Goal: Information Seeking & Learning: Learn about a topic

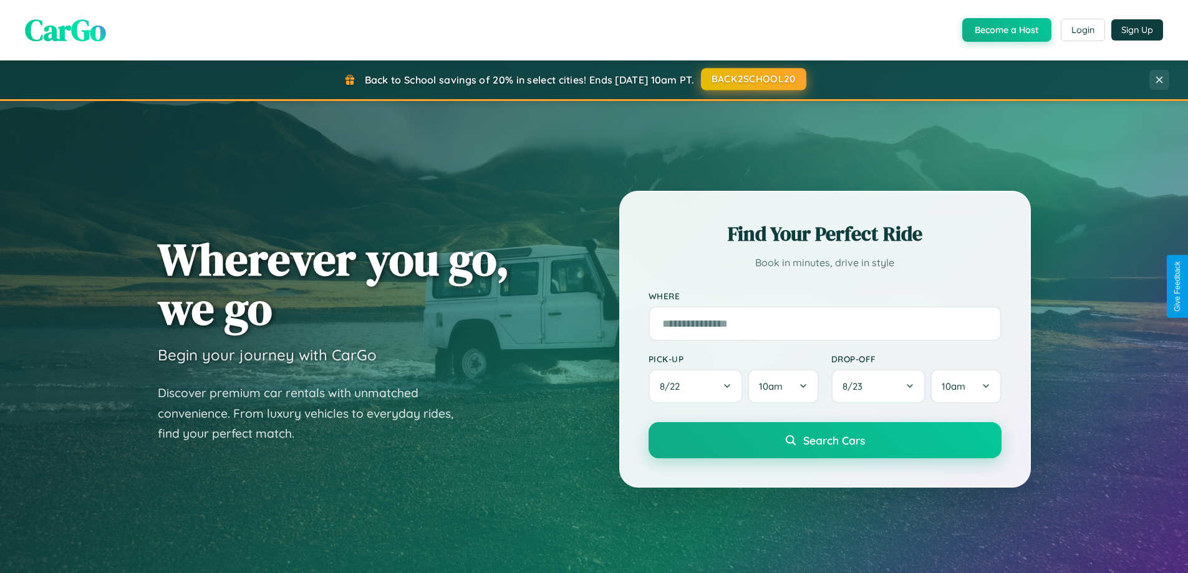
click at [753, 79] on button "BACK2SCHOOL20" at bounding box center [753, 79] width 105 height 22
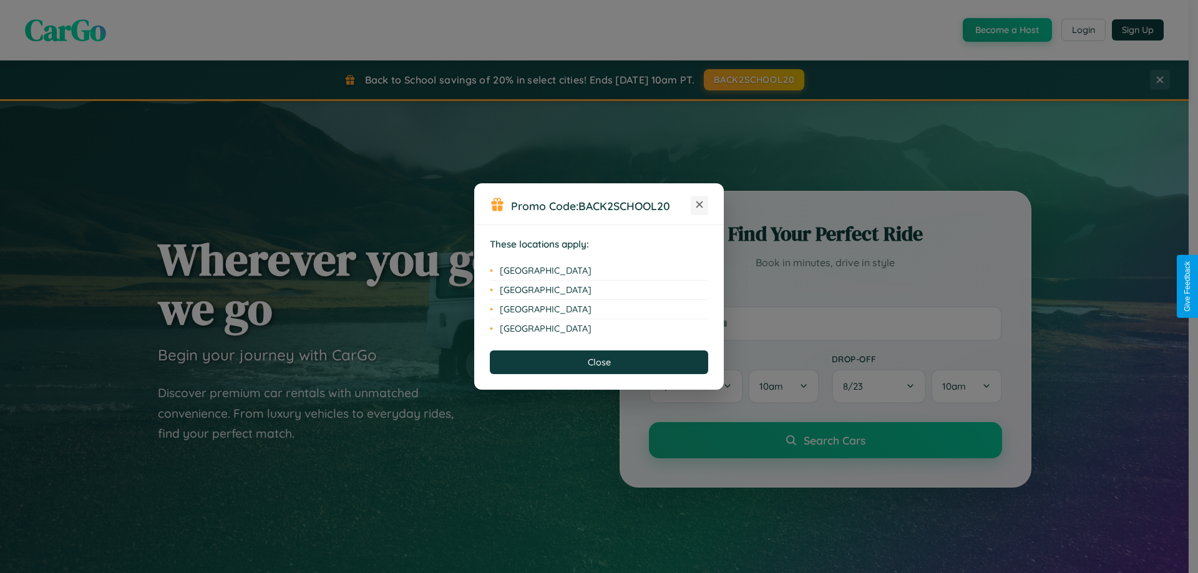
click at [699, 205] on icon at bounding box center [699, 204] width 7 height 7
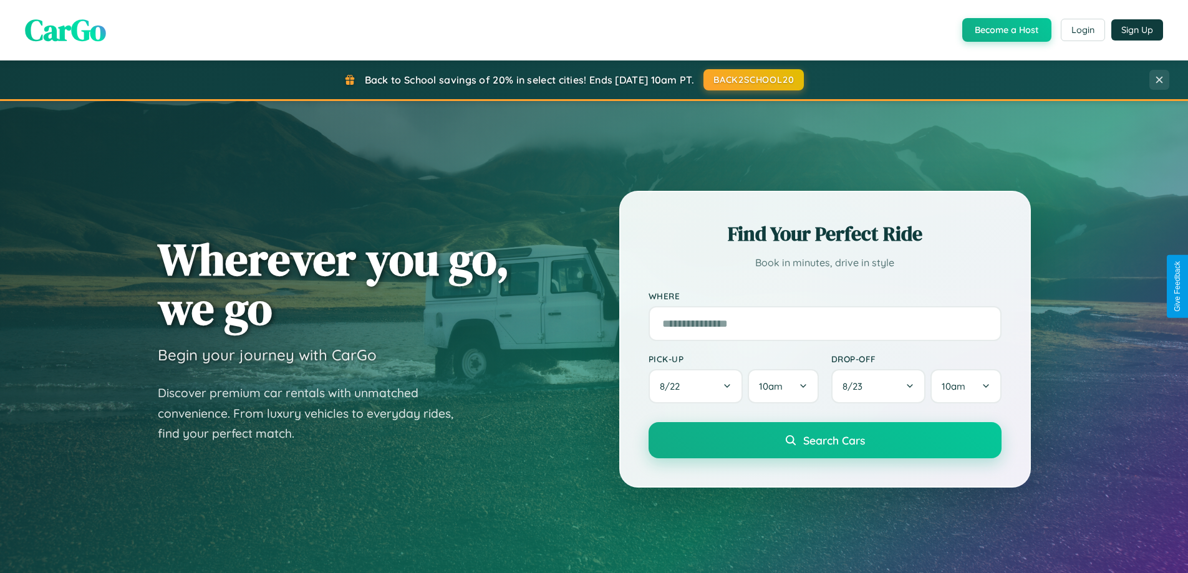
scroll to position [2400, 0]
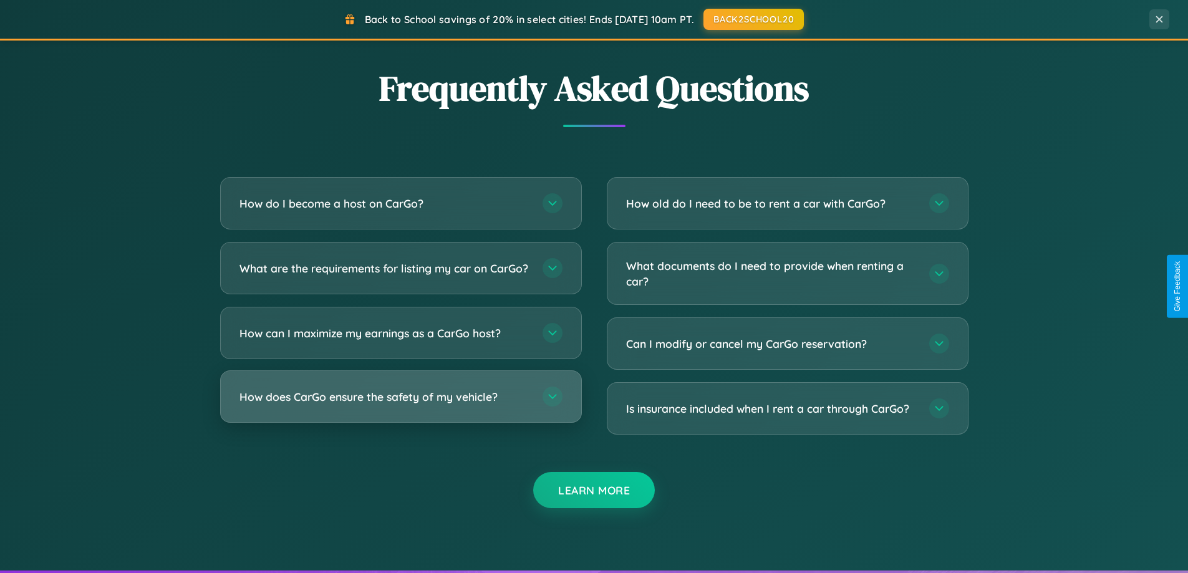
click at [400, 405] on h3 "How does CarGo ensure the safety of my vehicle?" at bounding box center [385, 397] width 291 height 16
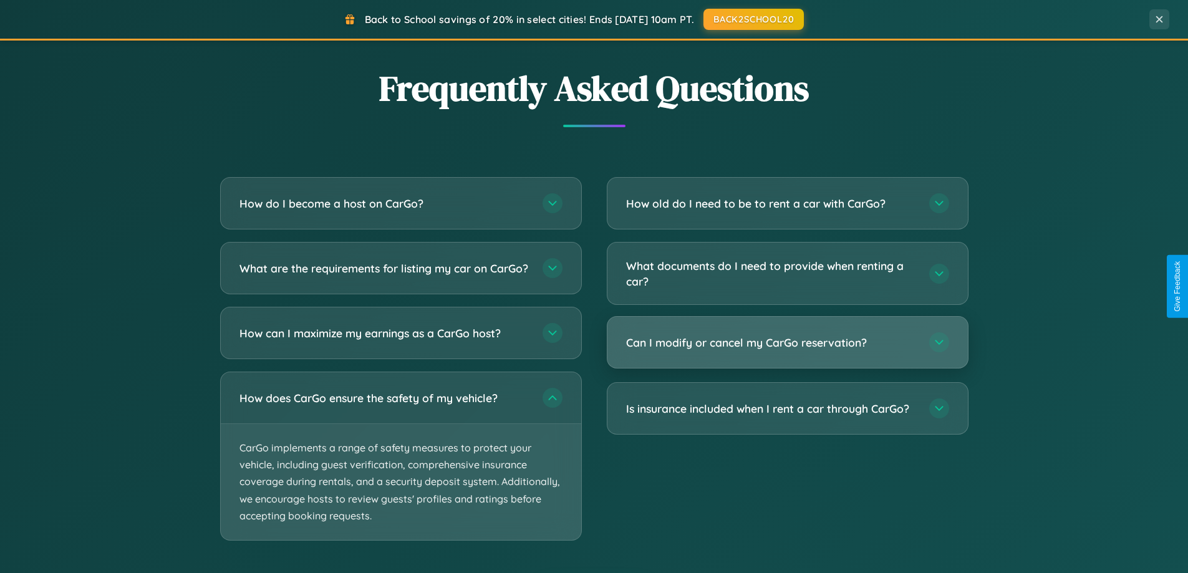
click at [787, 343] on h3 "Can I modify or cancel my CarGo reservation?" at bounding box center [771, 343] width 291 height 16
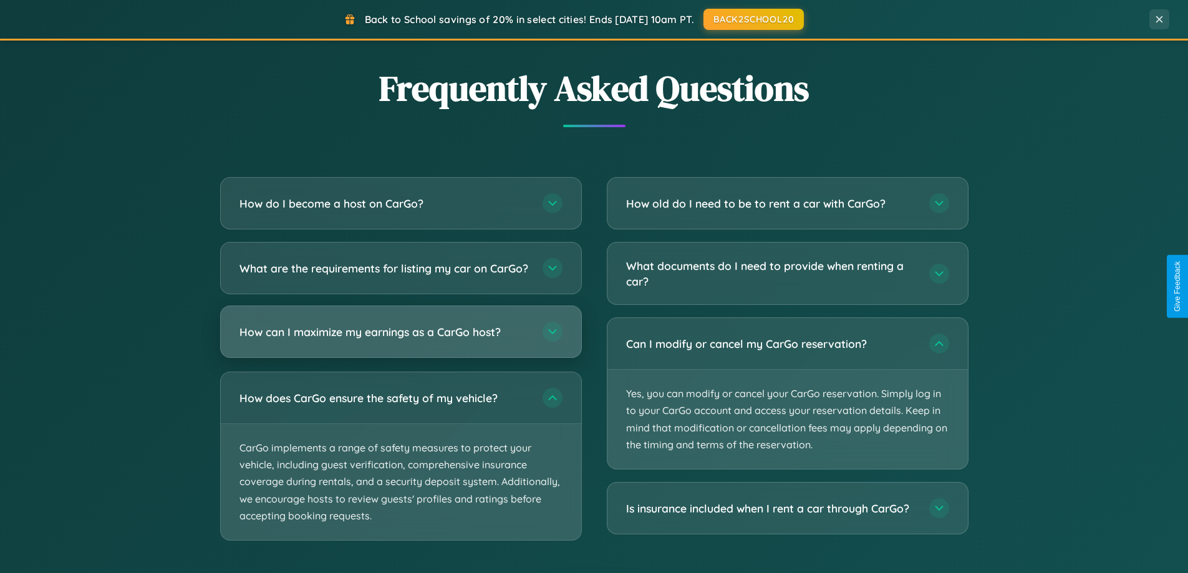
click at [400, 340] on h3 "How can I maximize my earnings as a CarGo host?" at bounding box center [385, 332] width 291 height 16
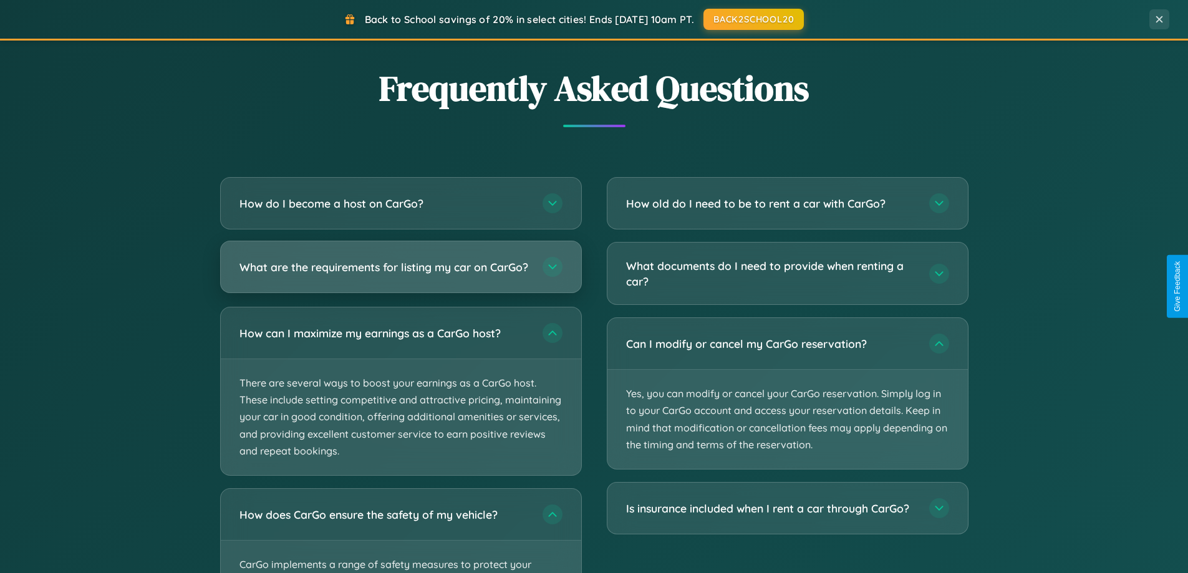
click at [400, 273] on h3 "What are the requirements for listing my car on CarGo?" at bounding box center [385, 267] width 291 height 16
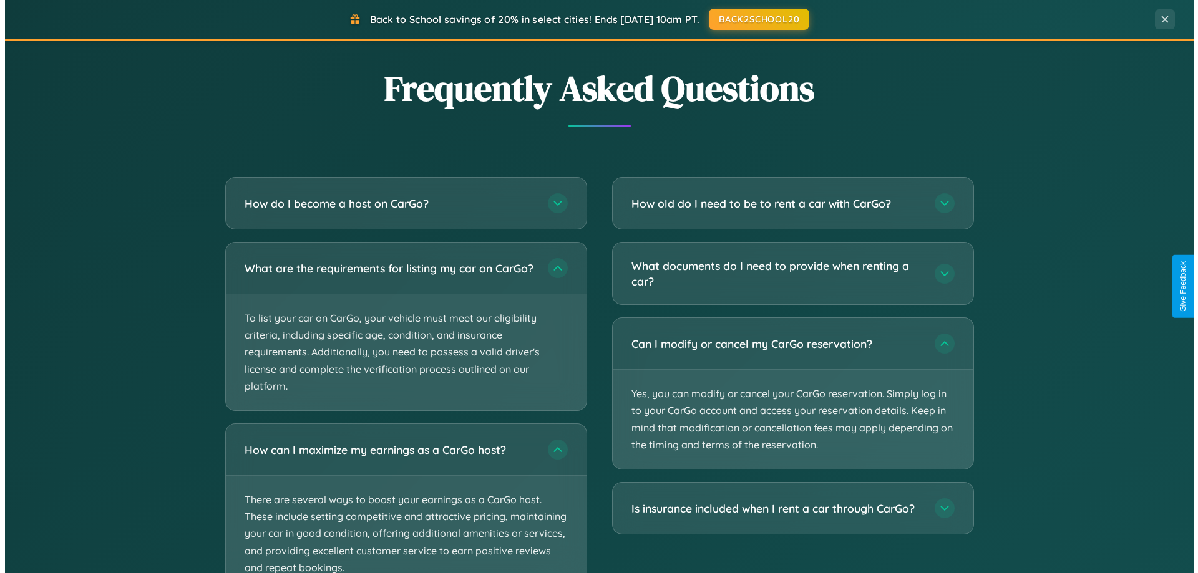
scroll to position [2612, 0]
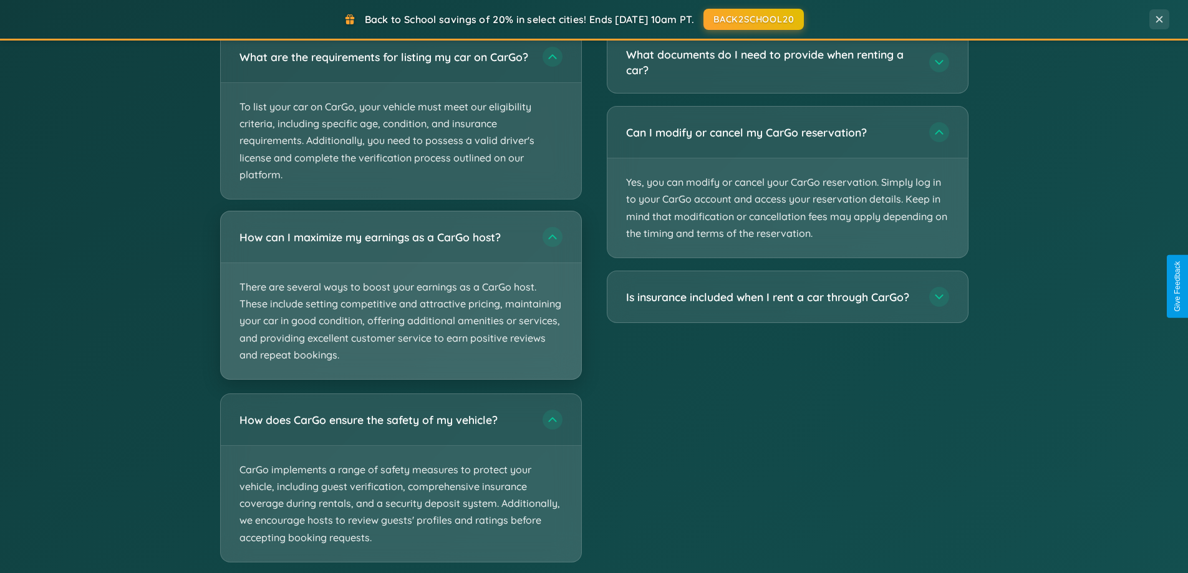
click at [400, 307] on p "There are several ways to boost your earnings as a CarGo host. These include se…" at bounding box center [401, 321] width 361 height 116
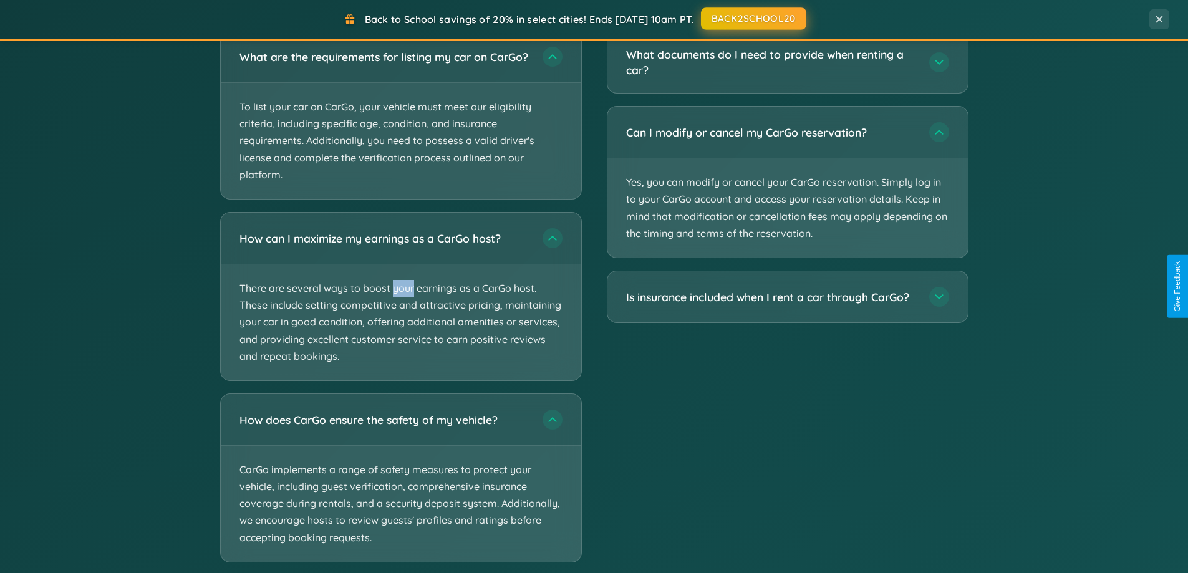
click at [787, 9] on button "BACK2SCHOOL20" at bounding box center [753, 18] width 105 height 22
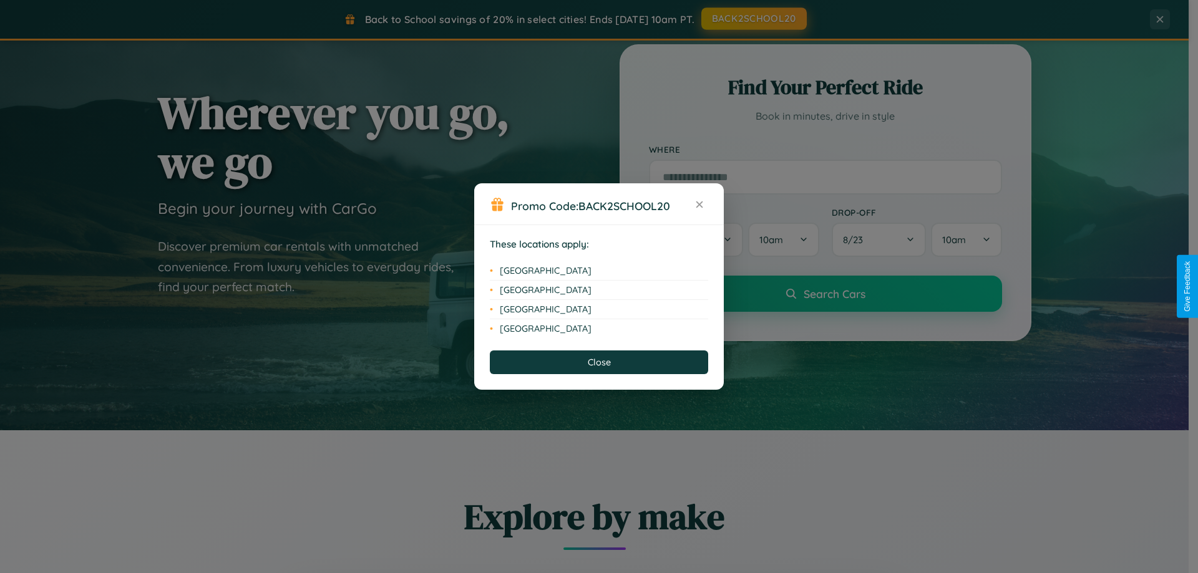
scroll to position [0, 0]
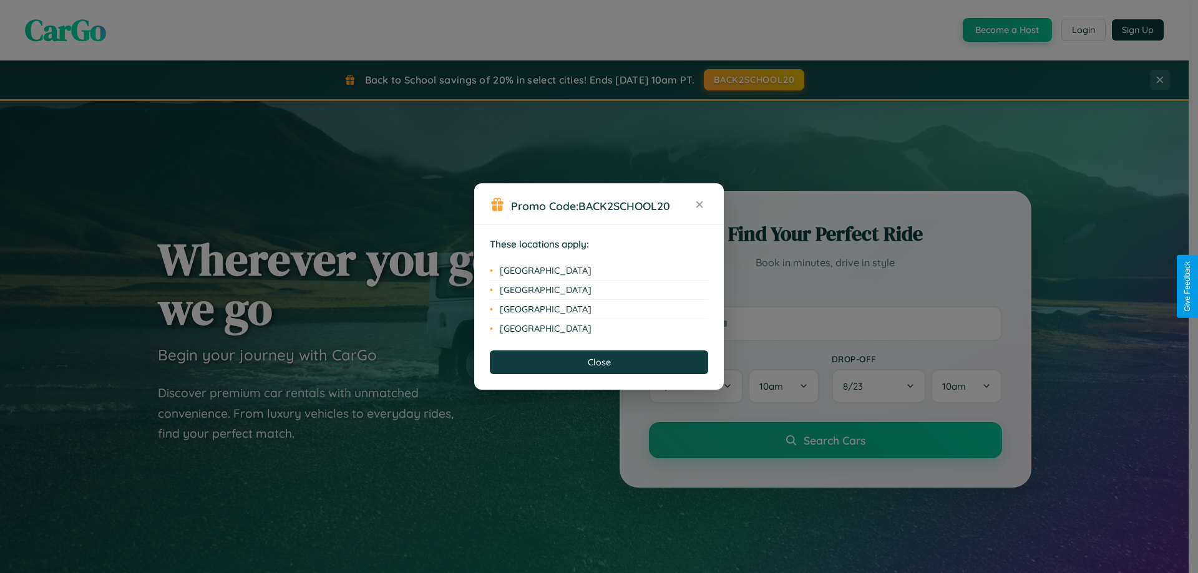
click at [1082, 30] on div "Promo Code: BACK2SCHOOL20 These locations apply: [GEOGRAPHIC_DATA] [GEOGRAPHIC_…" at bounding box center [599, 286] width 1198 height 573
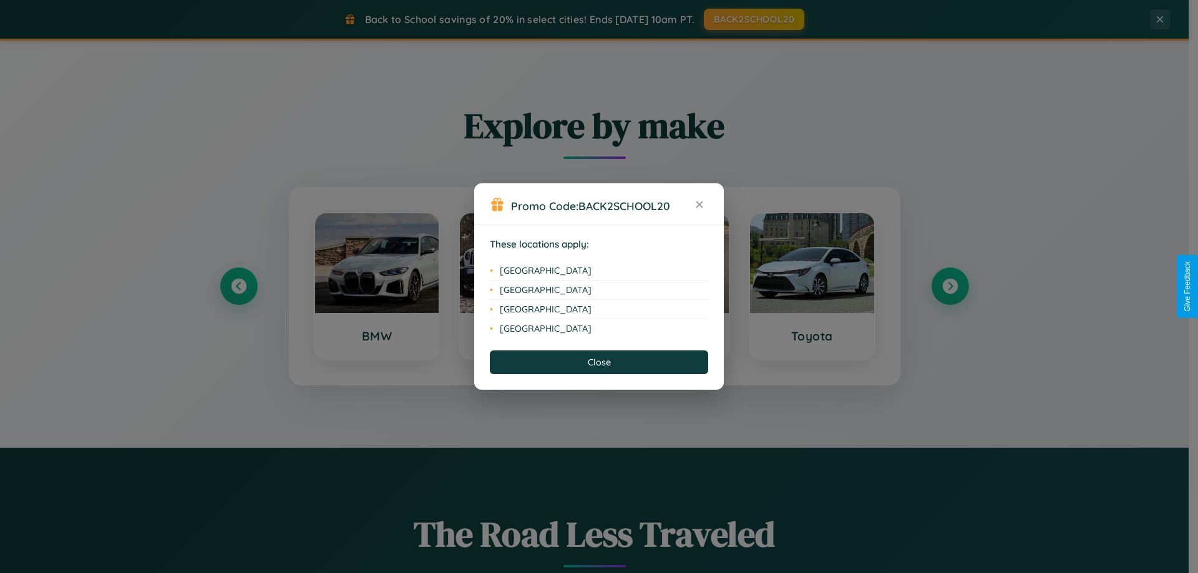
click at [376, 286] on div "Promo Code: BACK2SCHOOL20 These locations apply: [GEOGRAPHIC_DATA] [GEOGRAPHIC_…" at bounding box center [599, 286] width 1198 height 573
